Goal: Task Accomplishment & Management: Manage account settings

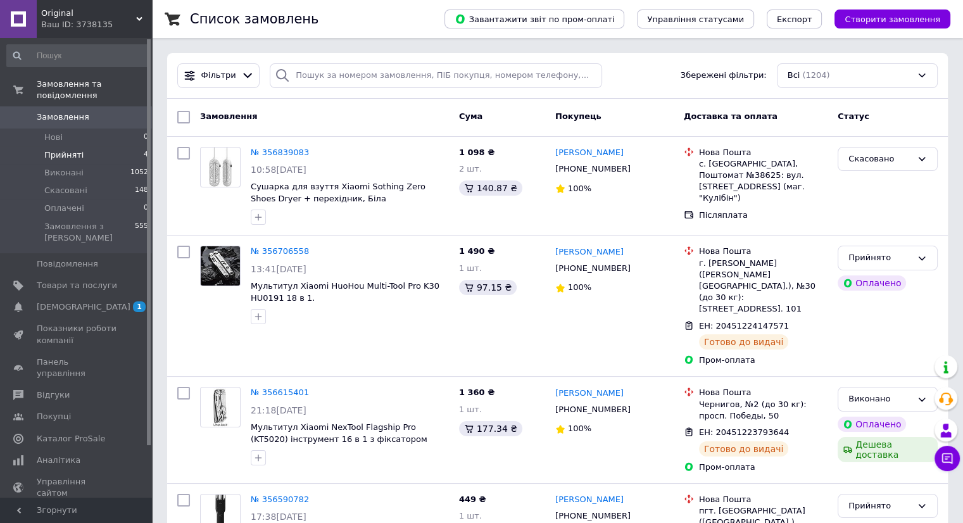
click at [63, 149] on span "Прийняті" at bounding box center [63, 154] width 39 height 11
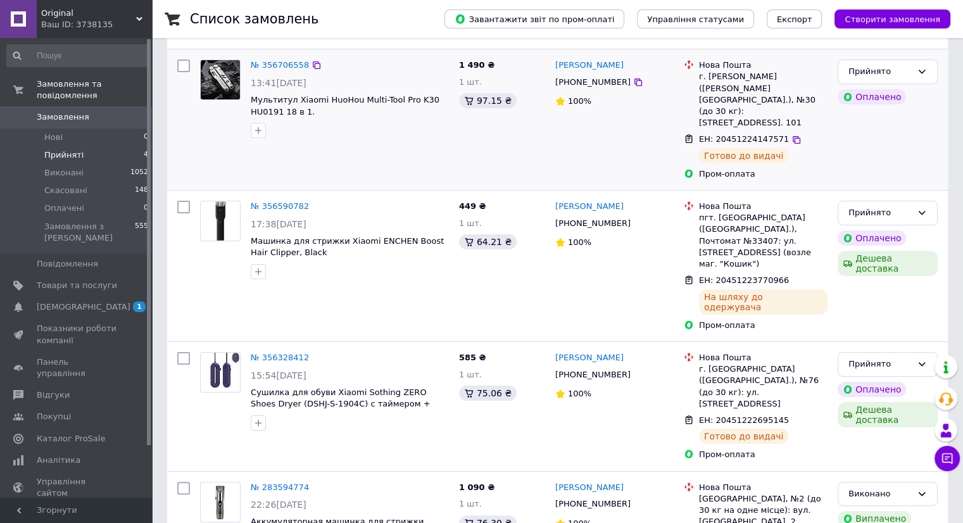
scroll to position [144, 0]
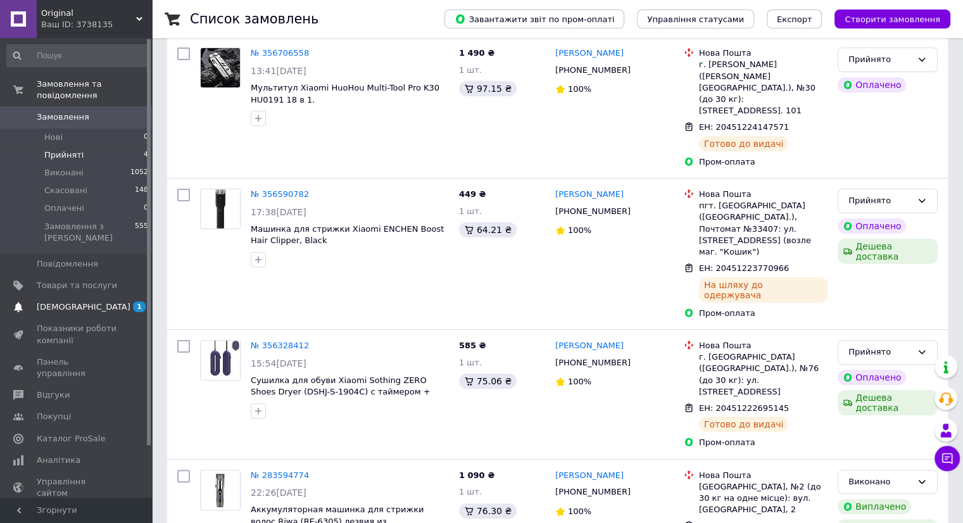
click at [108, 301] on span "[DEMOGRAPHIC_DATA]" at bounding box center [77, 306] width 80 height 11
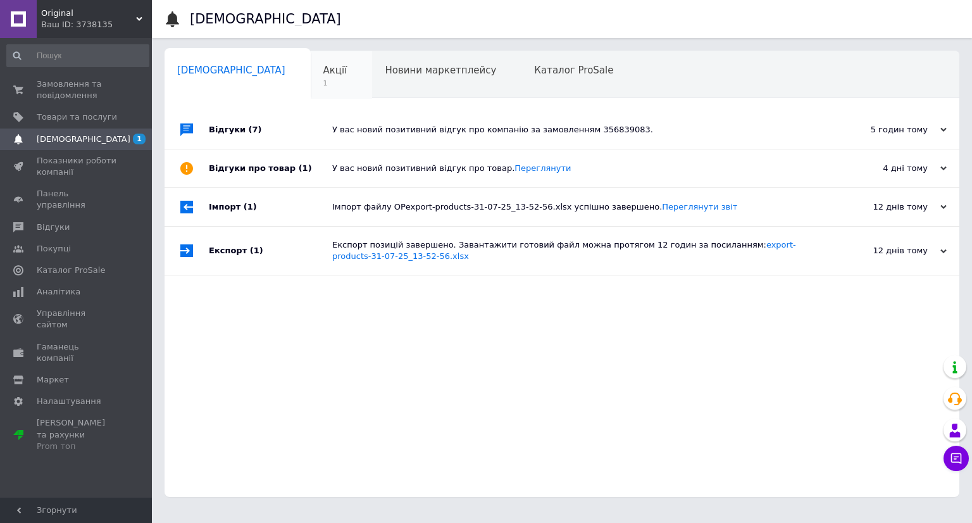
click at [323, 72] on span "Акції" at bounding box center [335, 70] width 24 height 11
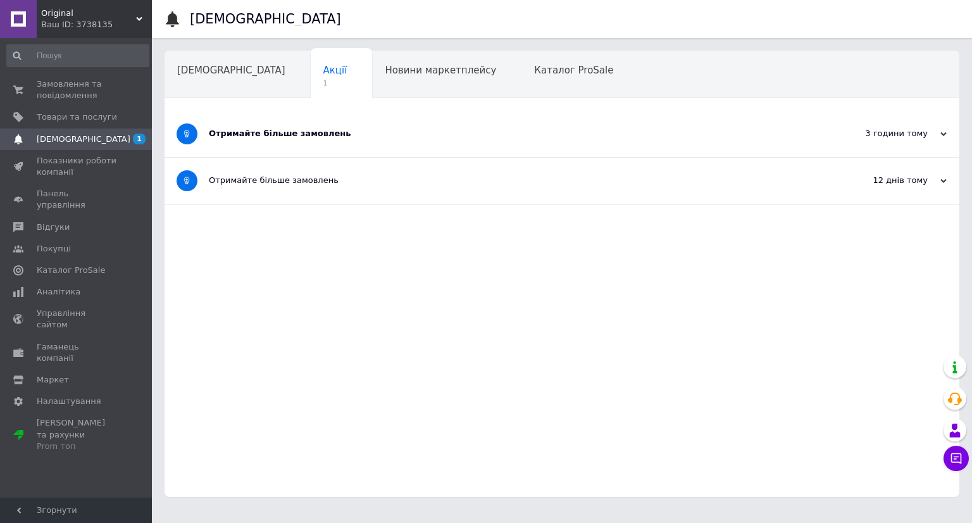
click at [247, 138] on div "Отримайте більше замовлень" at bounding box center [514, 133] width 611 height 11
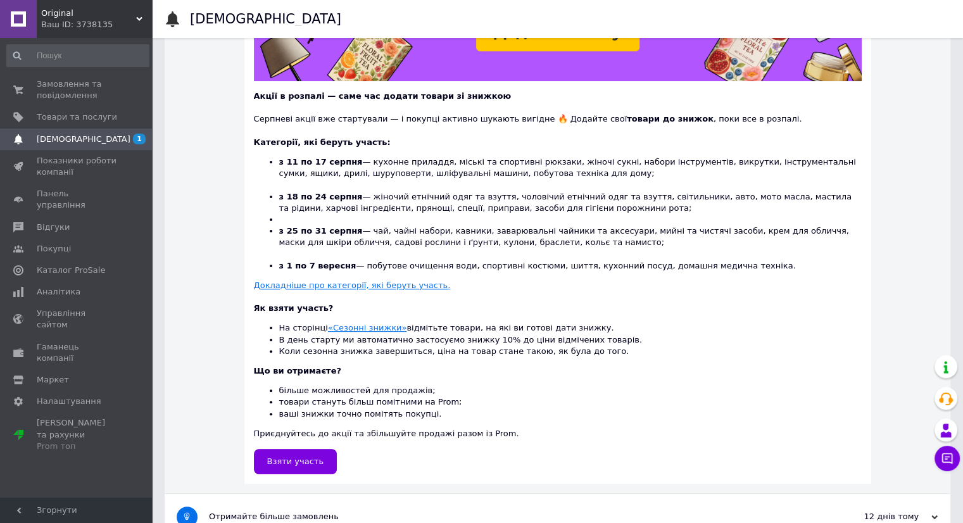
scroll to position [283, 0]
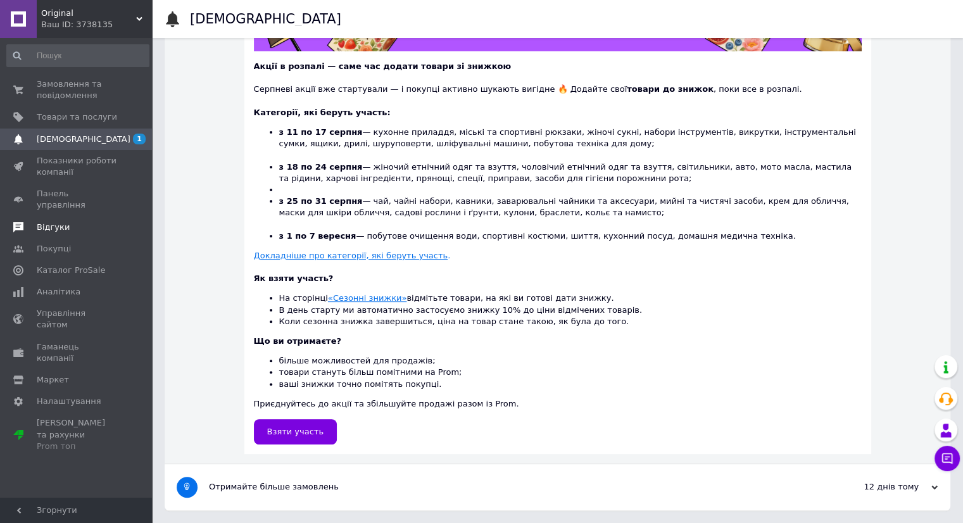
click at [60, 222] on span "Відгуки" at bounding box center [53, 227] width 33 height 11
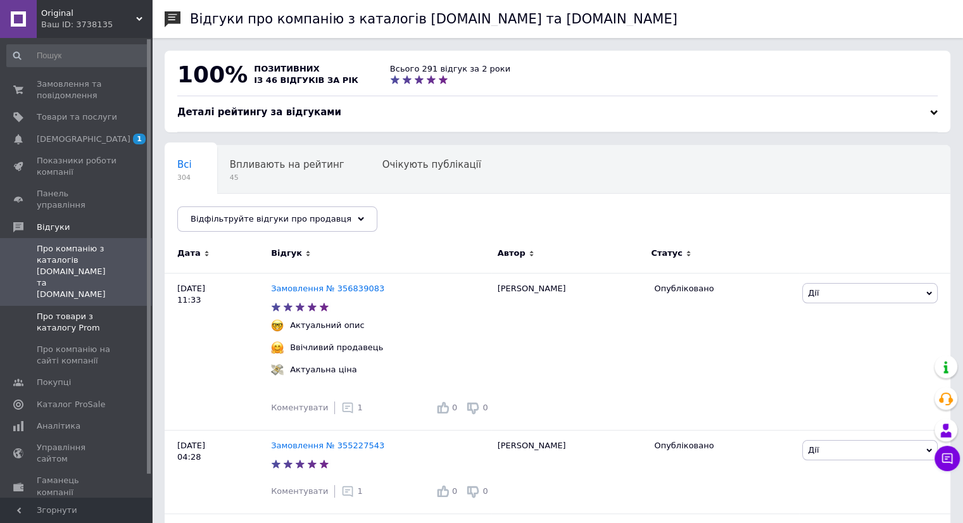
click at [56, 311] on span "Про товари з каталогу Prom" at bounding box center [77, 322] width 80 height 23
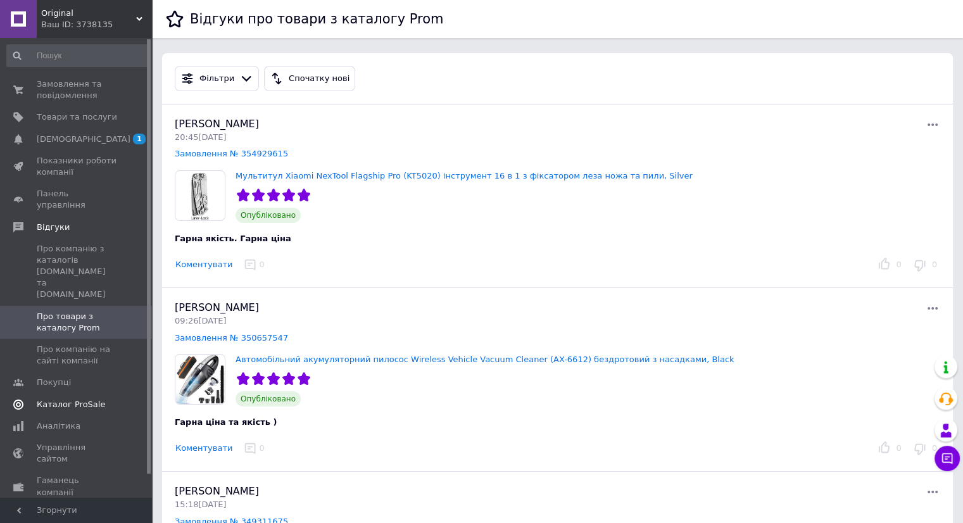
click at [54, 399] on span "Каталог ProSale" at bounding box center [71, 404] width 68 height 11
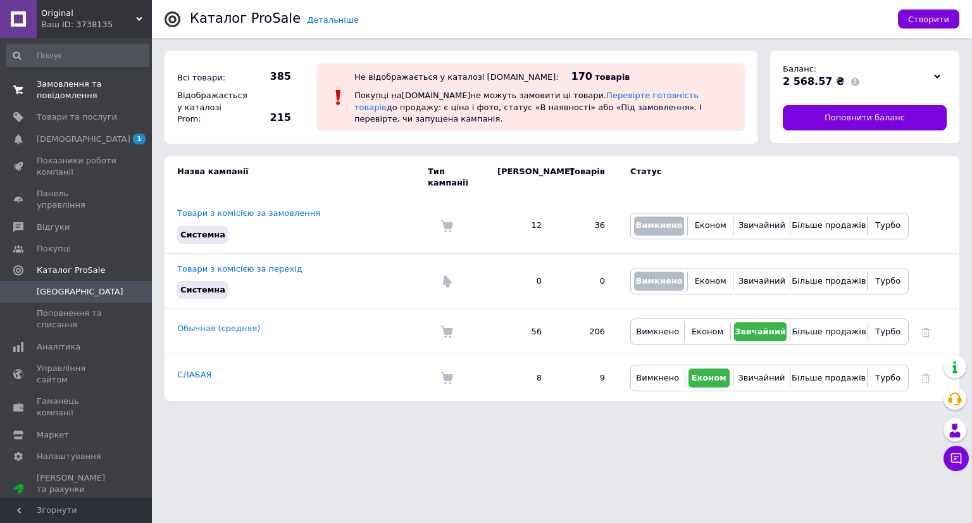
click at [76, 89] on span "Замовлення та повідомлення" at bounding box center [77, 89] width 80 height 23
